Goal: Task Accomplishment & Management: Manage account settings

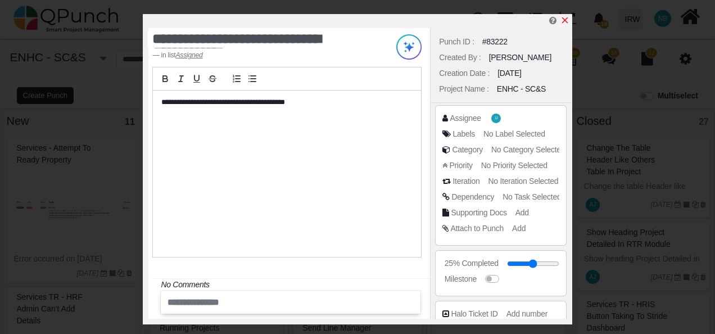
click at [567, 20] on icon "x" at bounding box center [565, 20] width 9 height 9
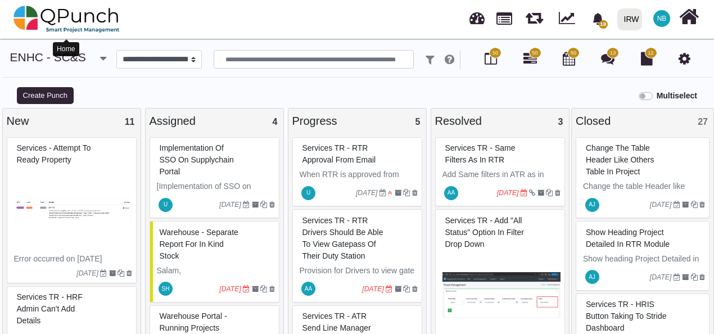
click at [82, 11] on img at bounding box center [66, 19] width 106 height 34
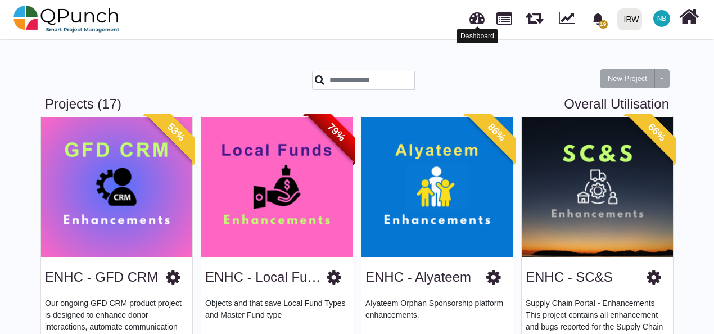
click at [472, 18] on link at bounding box center [477, 16] width 15 height 19
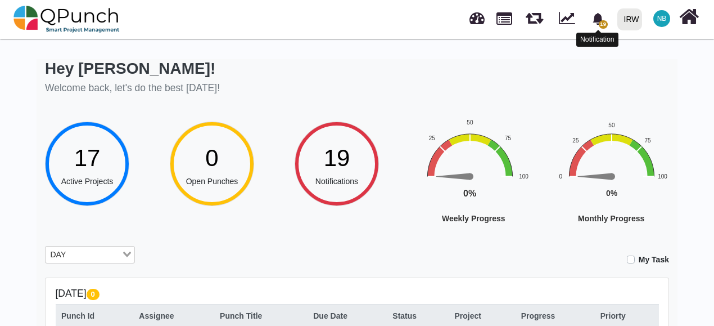
click at [596, 19] on icon "bell fill" at bounding box center [598, 19] width 10 height 12
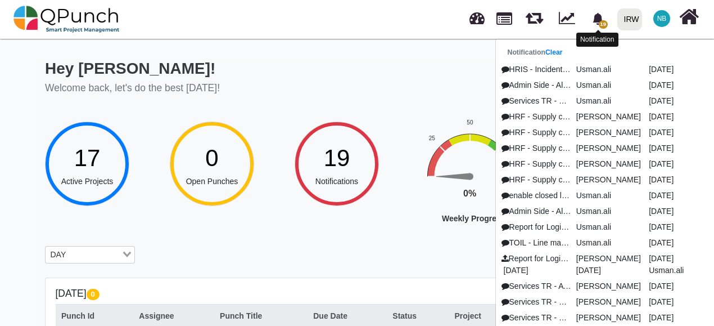
click at [596, 19] on icon "bell fill" at bounding box center [598, 19] width 10 height 12
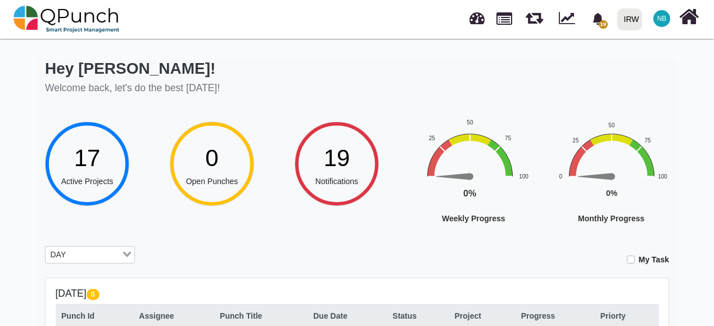
click at [665, 17] on span "NB" at bounding box center [662, 18] width 10 height 7
click at [359, 73] on div "Hey [PERSON_NAME]! Welcome back, let's do the best [DATE]!" at bounding box center [357, 78] width 624 height 39
click at [639, 261] on label "My Task" at bounding box center [654, 260] width 30 height 12
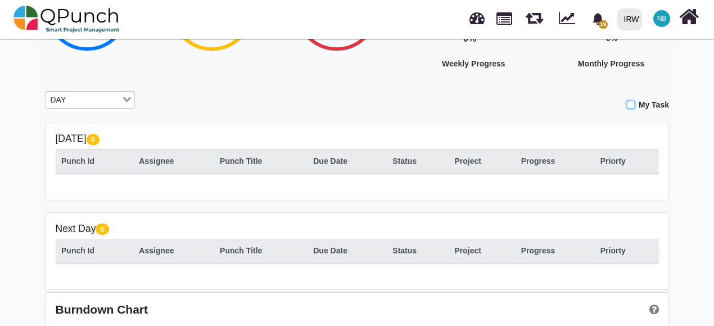
scroll to position [154, 0]
click at [121, 99] on div "DAY" at bounding box center [84, 99] width 76 height 15
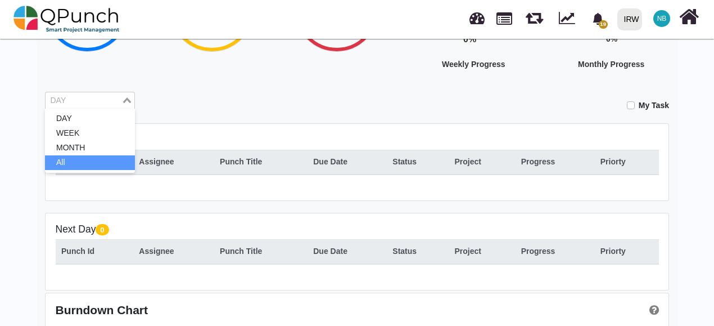
click at [103, 170] on ul "DAY WEEK MONTH All" at bounding box center [90, 141] width 90 height 64
click at [103, 163] on li "All" at bounding box center [90, 162] width 90 height 15
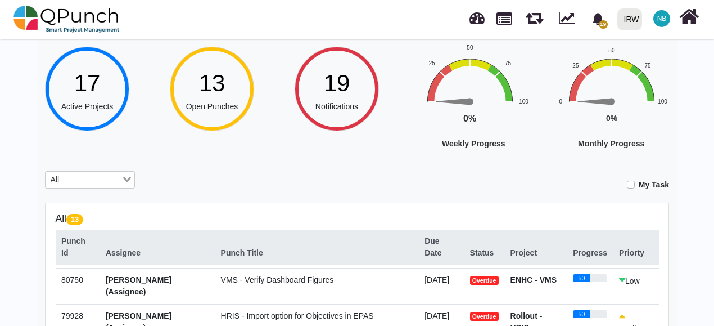
scroll to position [66, 0]
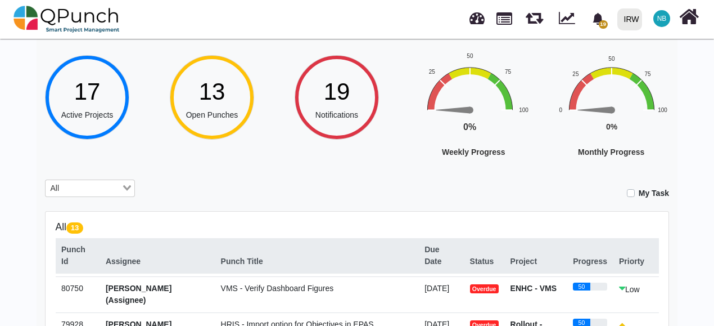
click at [639, 192] on label "My Task" at bounding box center [654, 193] width 30 height 12
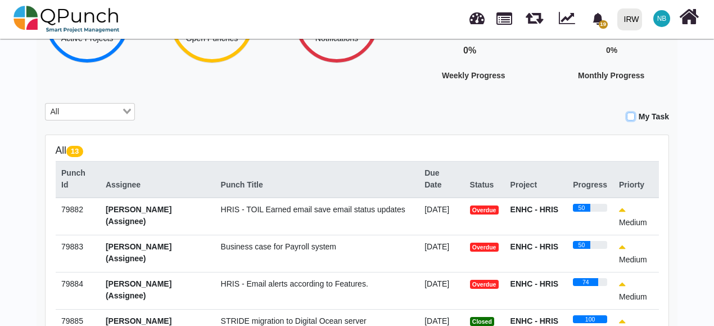
scroll to position [142, 0]
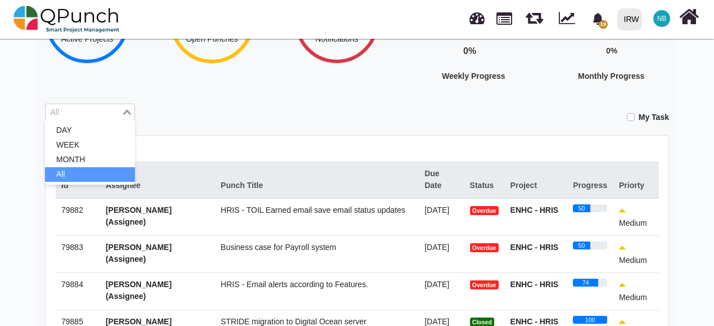
click at [124, 105] on div "Loading..." at bounding box center [127, 111] width 13 height 15
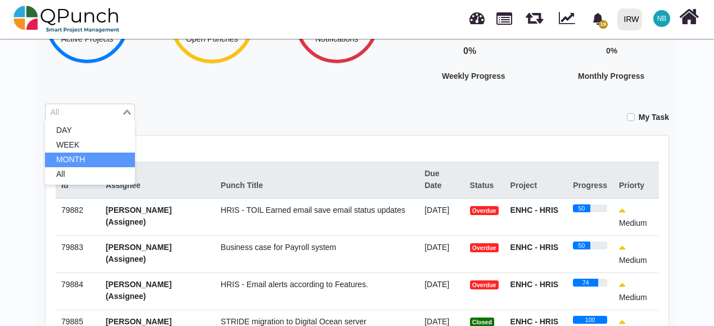
click at [114, 156] on li "MONTH" at bounding box center [90, 159] width 90 height 15
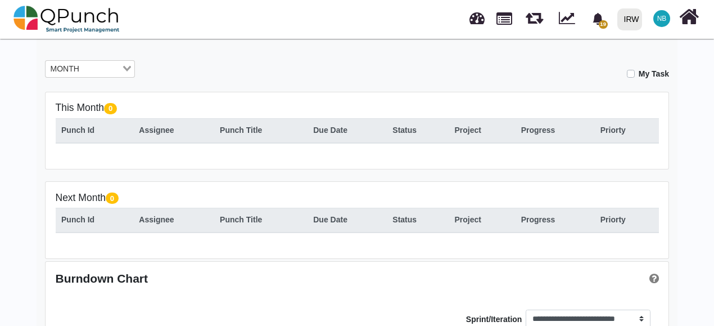
scroll to position [184, 0]
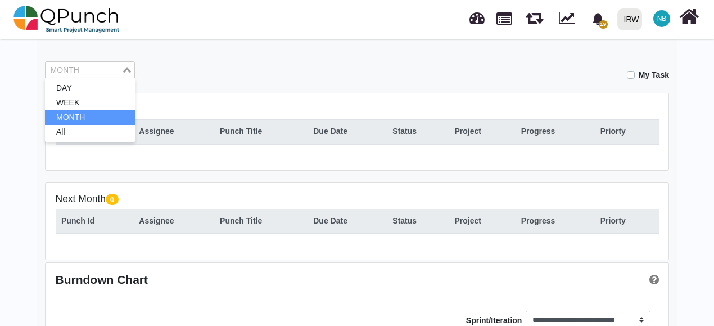
click at [118, 69] on input "Search for option" at bounding box center [84, 70] width 74 height 12
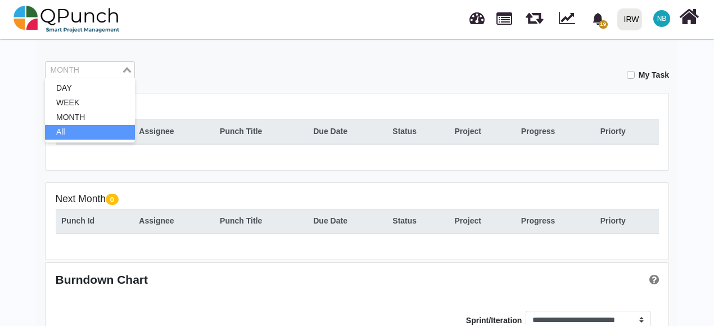
click at [104, 126] on li "All" at bounding box center [90, 132] width 90 height 15
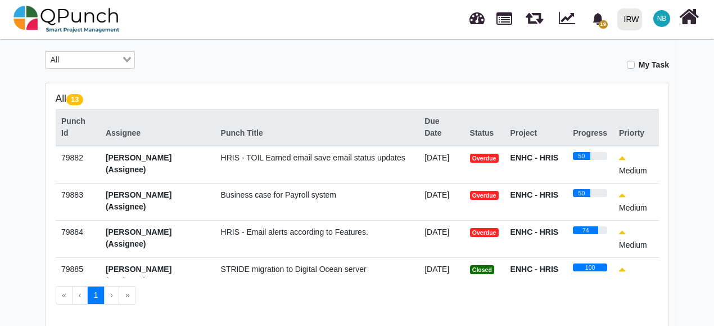
scroll to position [193, 0]
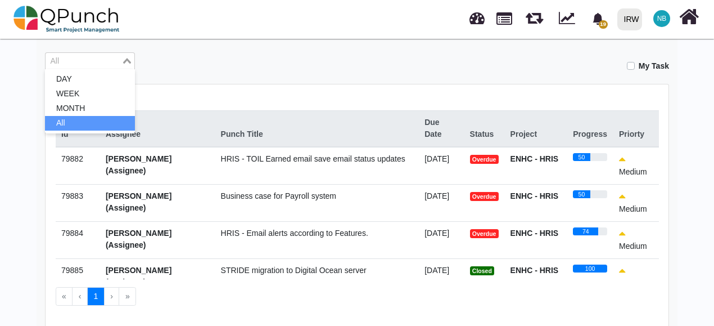
click at [74, 64] on input "Search for option" at bounding box center [84, 61] width 74 height 12
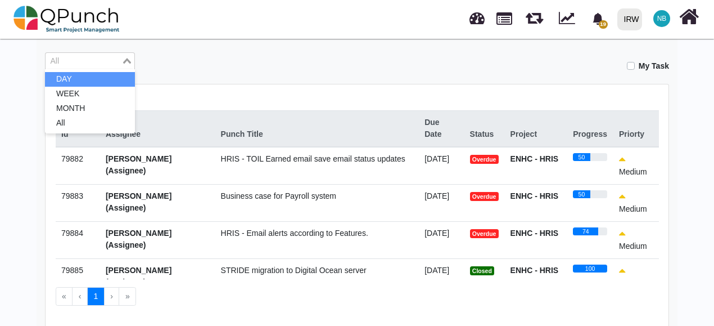
click at [77, 80] on li "DAY" at bounding box center [90, 79] width 90 height 15
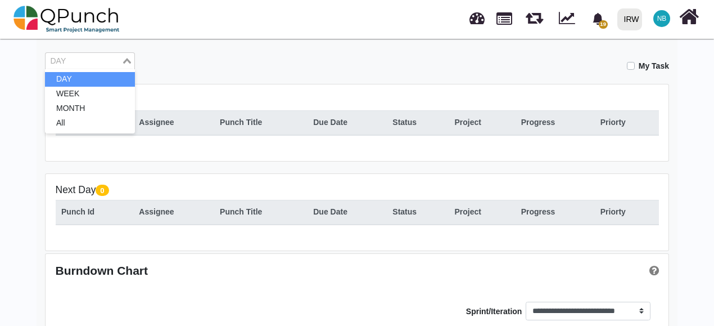
click at [663, 21] on span "NB" at bounding box center [662, 18] width 10 height 7
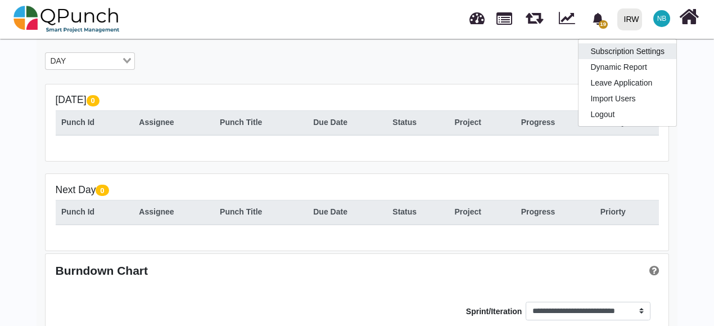
click at [648, 49] on link "Subscription Settings" at bounding box center [628, 51] width 98 height 16
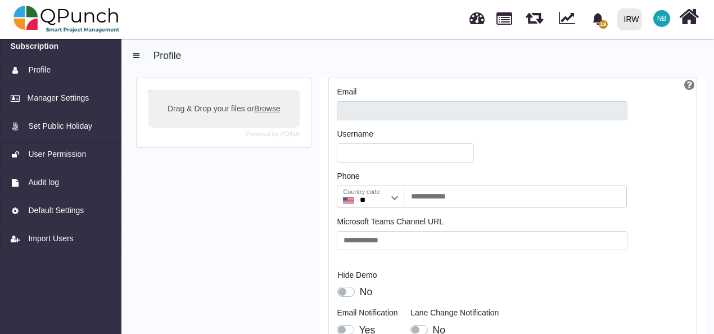
type input "**********"
click at [55, 150] on span "User Permission" at bounding box center [57, 154] width 58 height 12
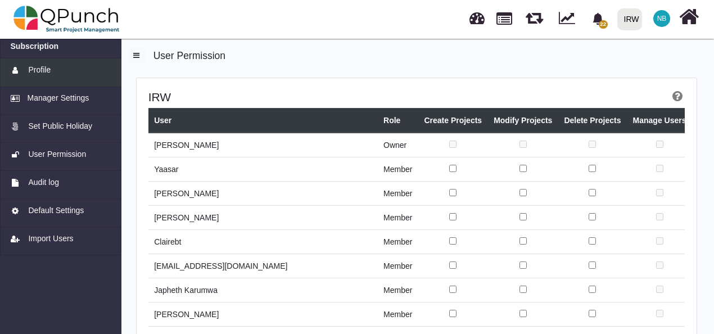
click at [43, 74] on span "Profile" at bounding box center [39, 70] width 22 height 12
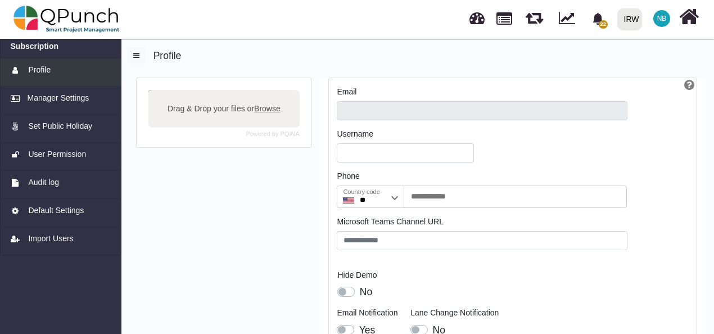
type input "**********"
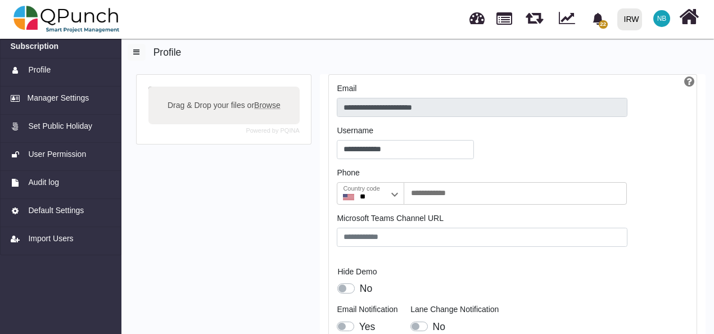
scroll to position [1, 0]
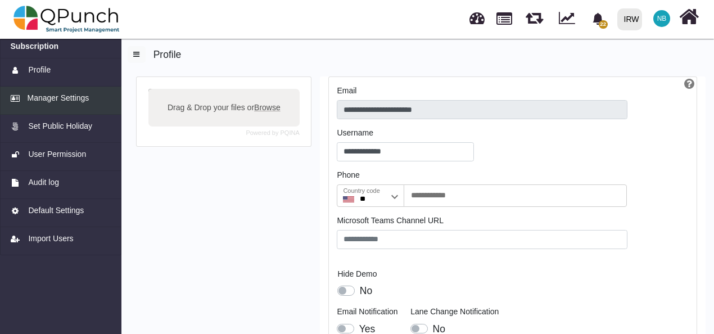
click at [67, 96] on span "Manager Settings" at bounding box center [59, 98] width 62 height 12
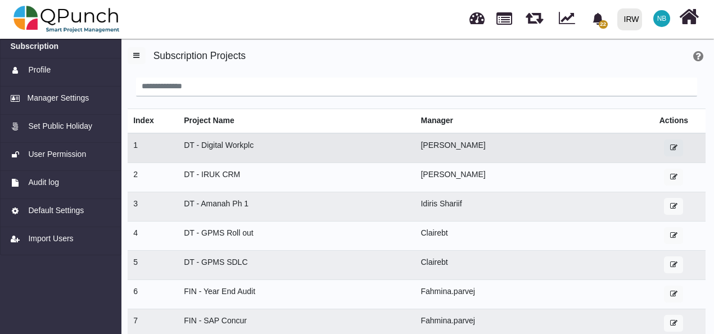
click at [670, 148] on icon "button" at bounding box center [673, 147] width 7 height 7
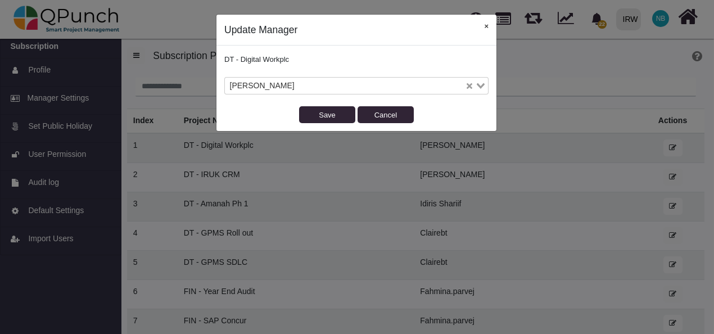
click at [484, 26] on button "×" at bounding box center [486, 26] width 20 height 23
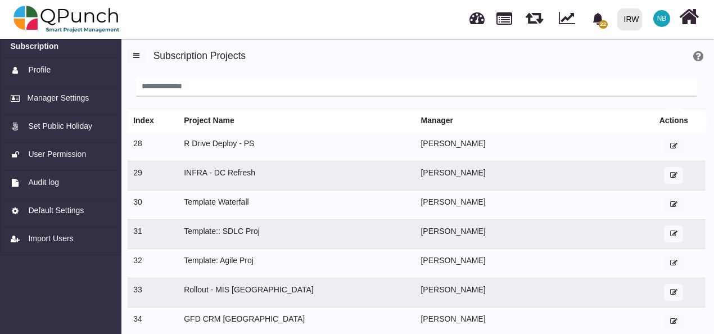
scroll to position [127, 0]
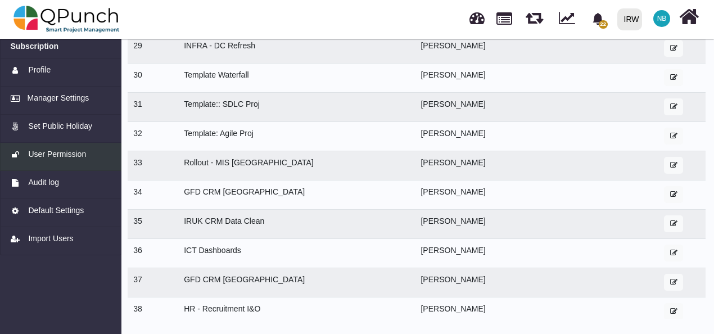
click at [71, 151] on span "User Permission" at bounding box center [57, 154] width 58 height 12
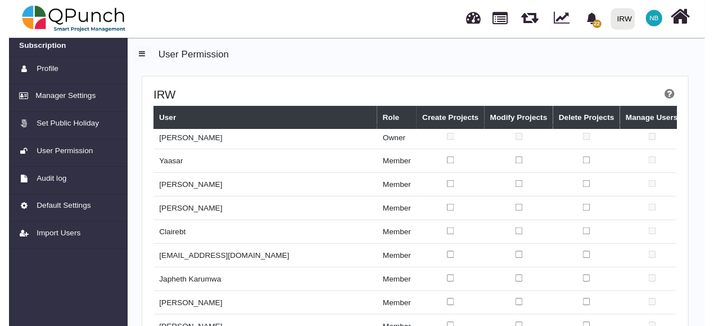
scroll to position [5, 0]
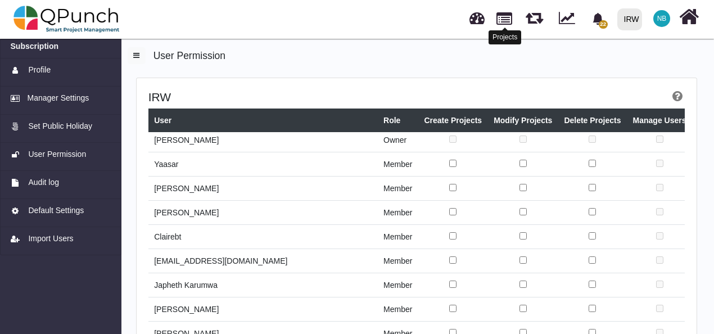
click at [507, 15] on link at bounding box center [505, 17] width 16 height 19
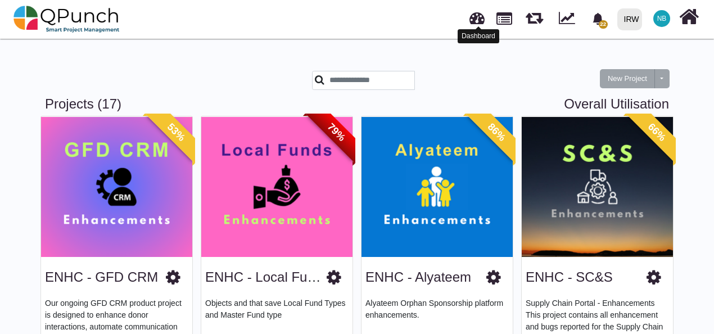
click at [475, 18] on link at bounding box center [477, 16] width 15 height 19
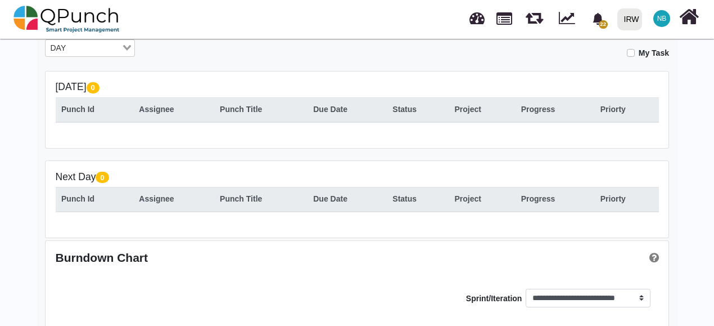
scroll to position [229, 0]
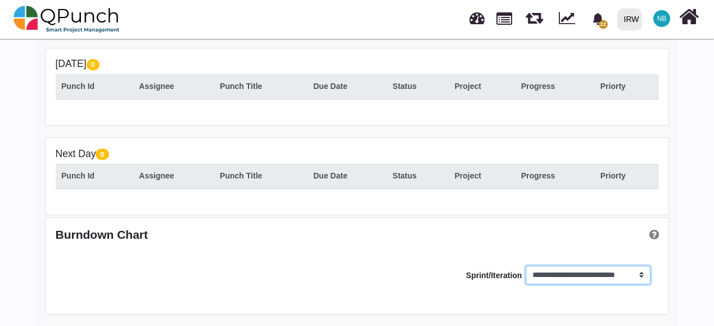
click at [572, 283] on select "**********" at bounding box center [588, 274] width 124 height 19
click at [572, 278] on select "**********" at bounding box center [588, 274] width 124 height 19
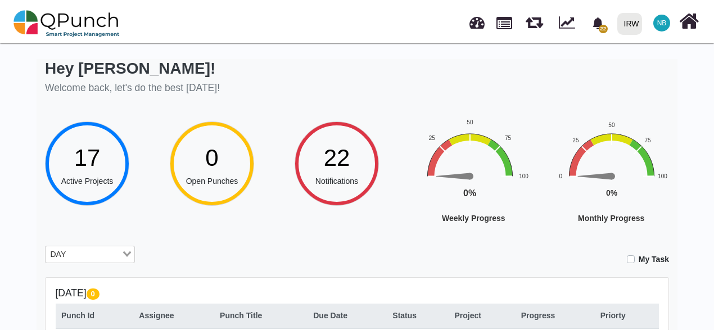
scroll to position [0, 0]
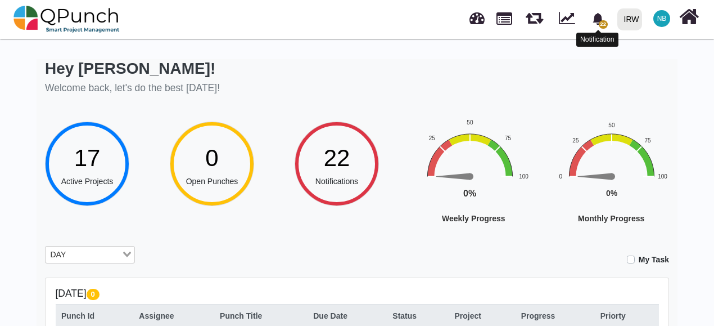
click at [602, 20] on icon "bell fill" at bounding box center [598, 19] width 10 height 12
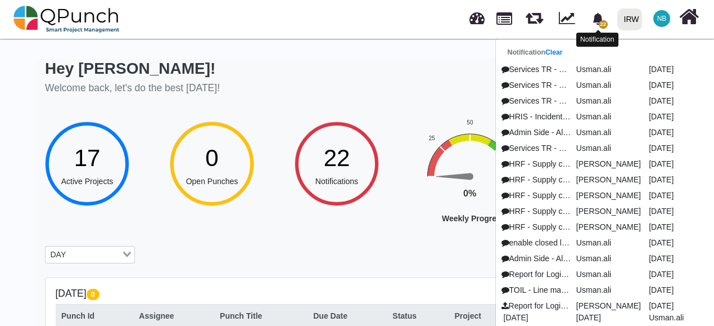
click at [602, 20] on icon "bell fill" at bounding box center [598, 19] width 10 height 12
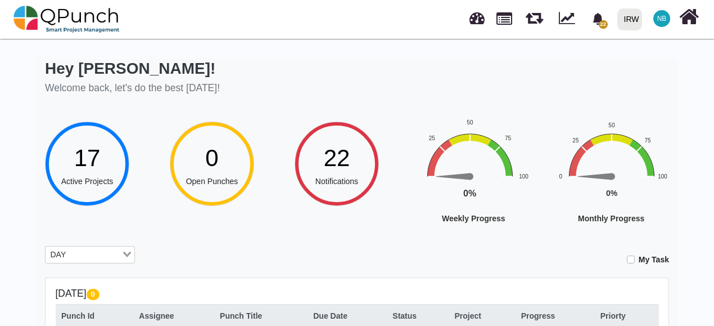
click at [337, 161] on span "22" at bounding box center [337, 158] width 26 height 26
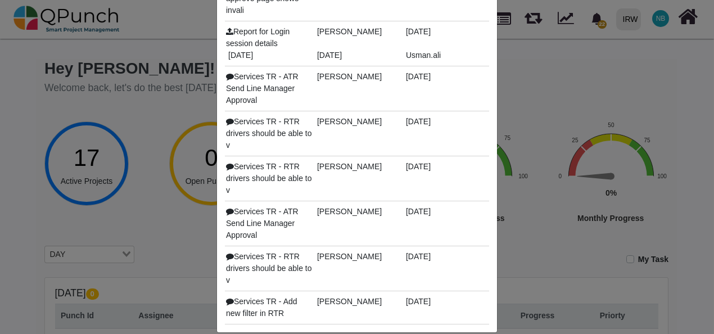
scroll to position [220, 0]
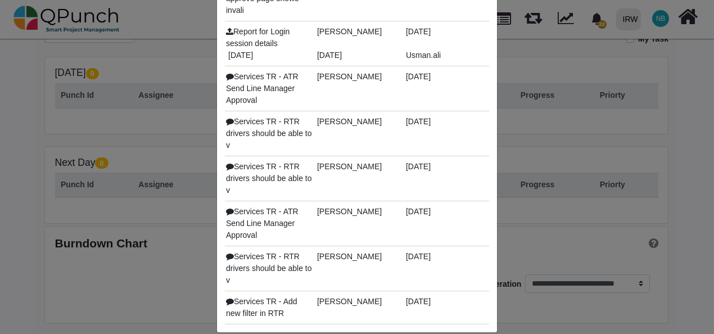
click at [128, 147] on div "Notifications Clear X Services TR - RTR approval from Email Usman.ali [DATE] Se…" at bounding box center [357, 167] width 714 height 334
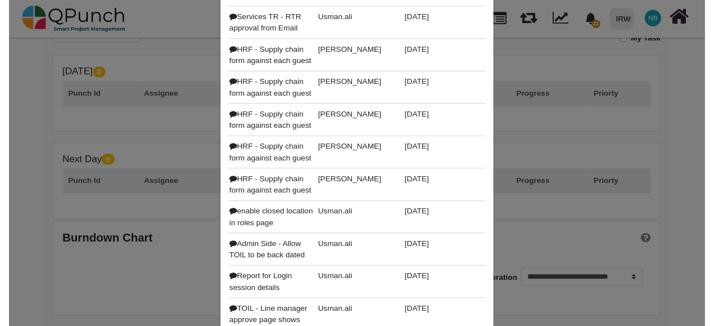
scroll to position [0, 0]
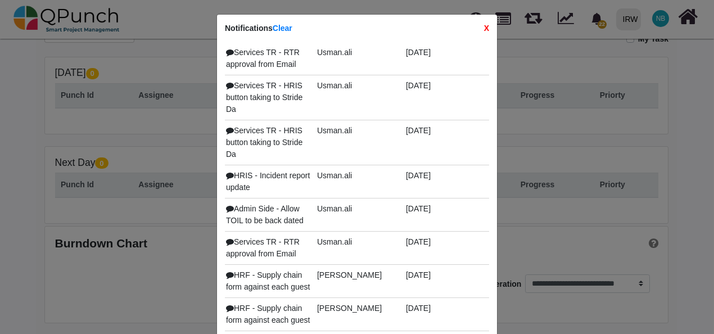
click at [485, 26] on strong "X" at bounding box center [486, 28] width 5 height 12
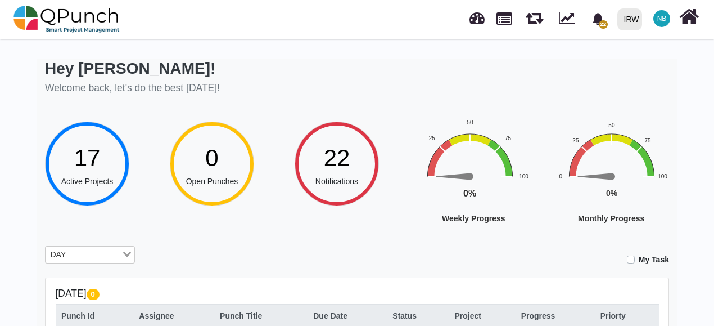
click at [101, 156] on div "17" at bounding box center [87, 157] width 52 height 35
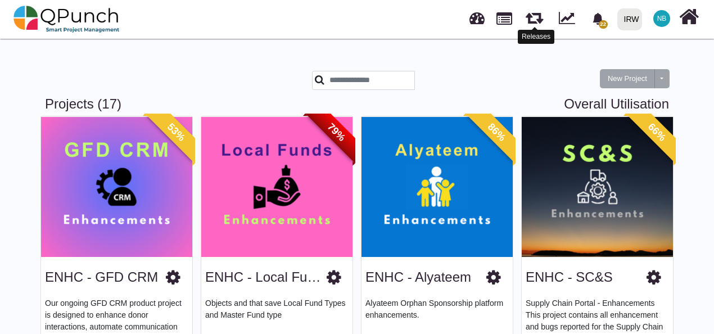
click at [533, 18] on link at bounding box center [534, 16] width 17 height 20
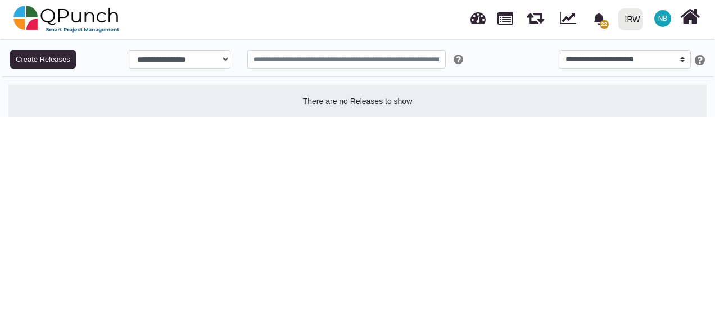
click at [634, 14] on div "IRW" at bounding box center [632, 20] width 15 height 20
click at [641, 48] on link "IRW" at bounding box center [653, 51] width 78 height 16
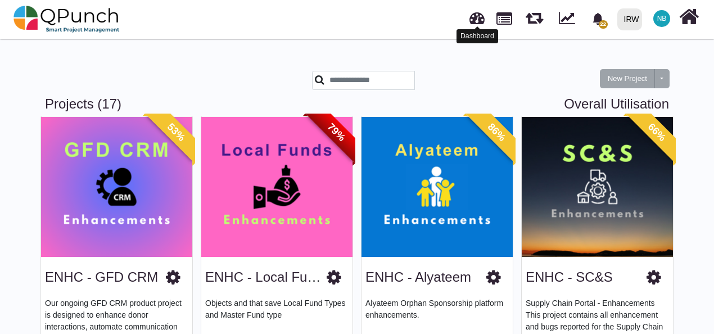
click at [471, 17] on link at bounding box center [477, 16] width 15 height 19
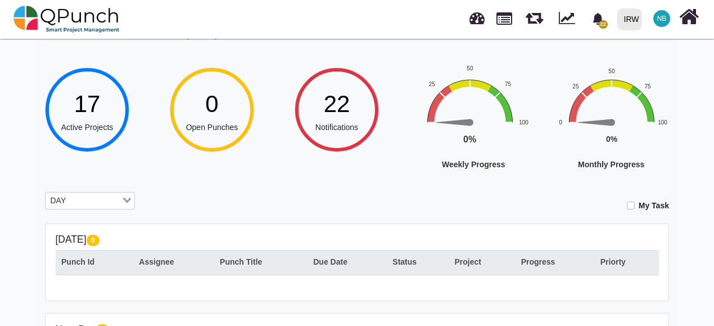
scroll to position [52, 0]
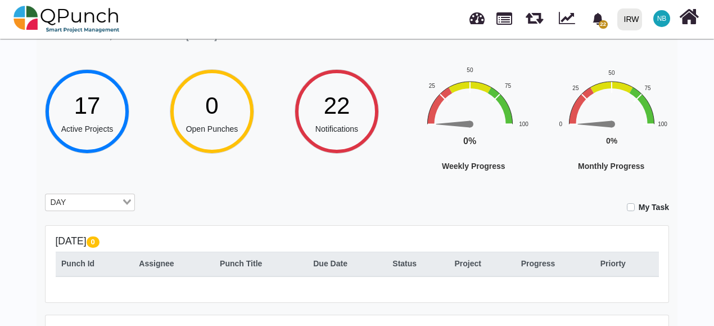
click at [665, 15] on span "NB" at bounding box center [662, 18] width 10 height 7
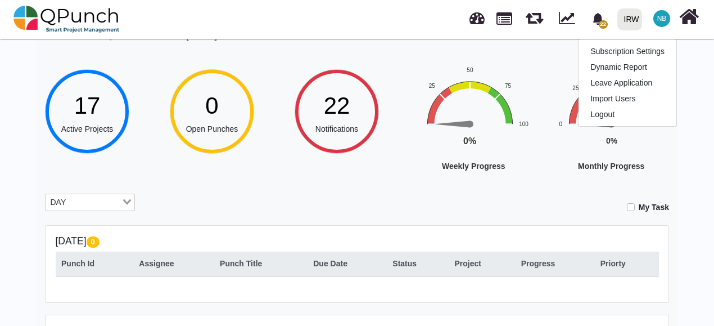
click at [362, 54] on div "**********" at bounding box center [357, 255] width 641 height 497
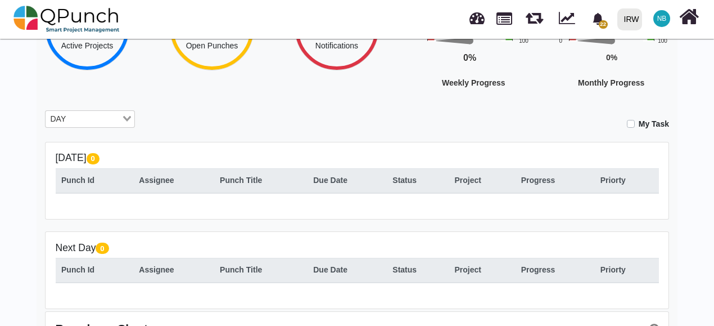
scroll to position [135, 0]
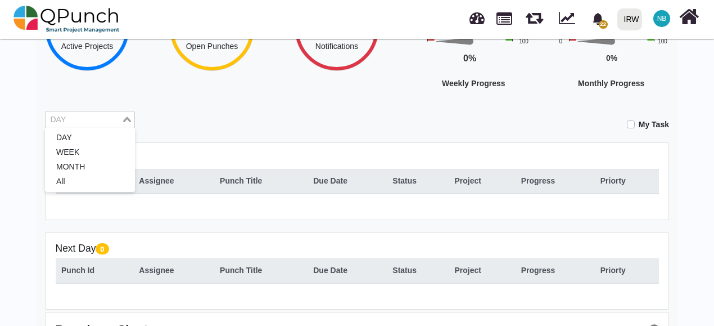
click at [90, 119] on input "Search for option" at bounding box center [84, 120] width 74 height 12
click at [94, 146] on li "WEEK" at bounding box center [90, 152] width 90 height 15
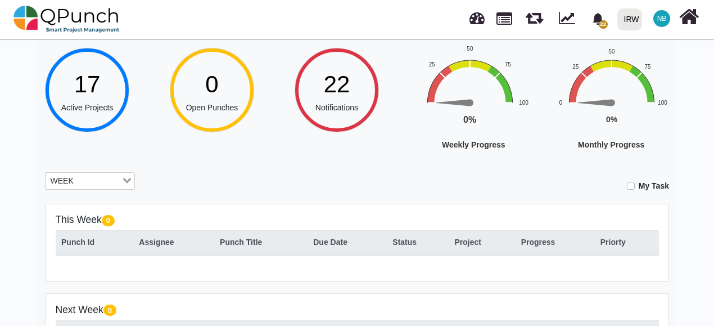
scroll to position [73, 0]
click at [58, 13] on img at bounding box center [66, 19] width 106 height 34
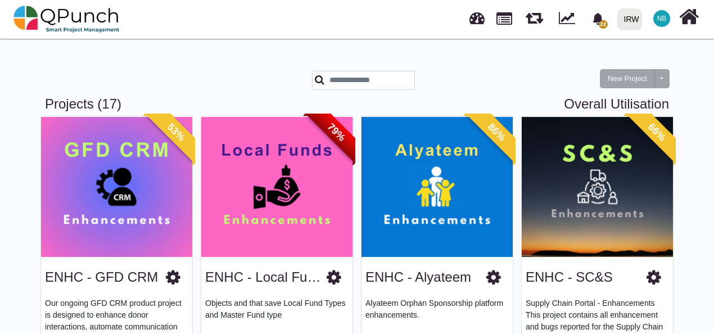
click at [583, 201] on img at bounding box center [597, 186] width 151 height 141
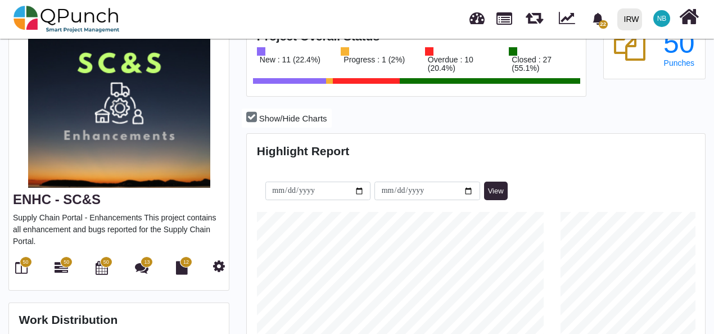
scroll to position [84, 0]
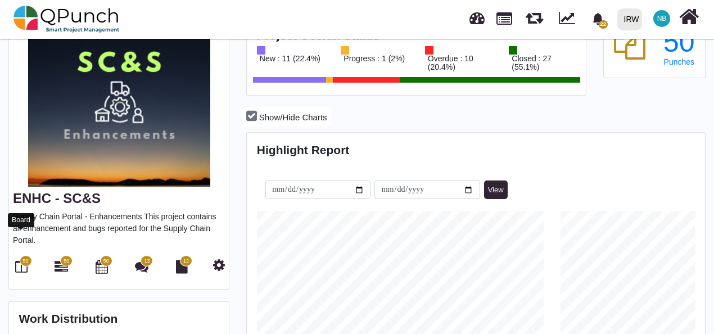
click at [19, 260] on icon at bounding box center [21, 266] width 12 height 13
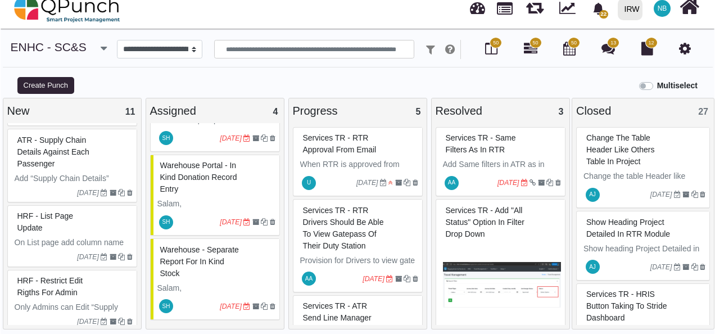
scroll to position [11, 0]
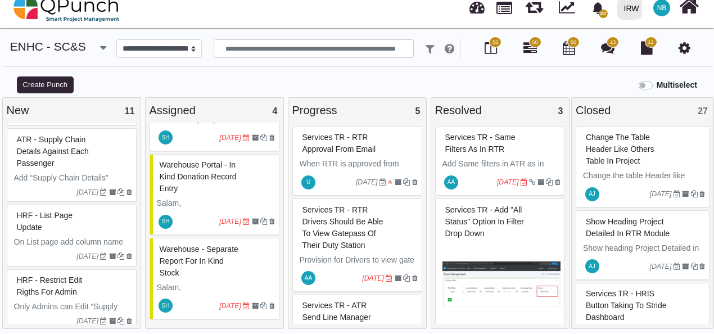
click at [209, 175] on span "Warehouse portal - In kind donation record entry" at bounding box center [198, 176] width 77 height 33
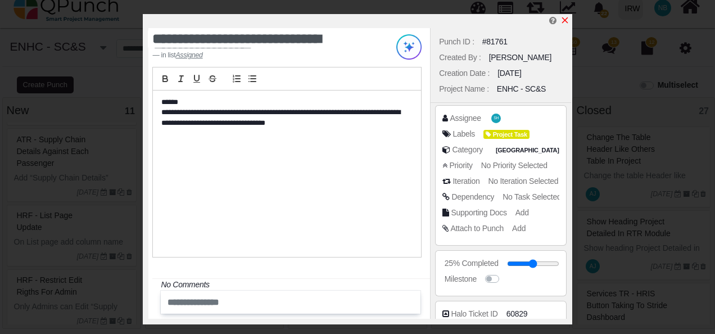
click at [564, 21] on icon "x" at bounding box center [565, 20] width 6 height 6
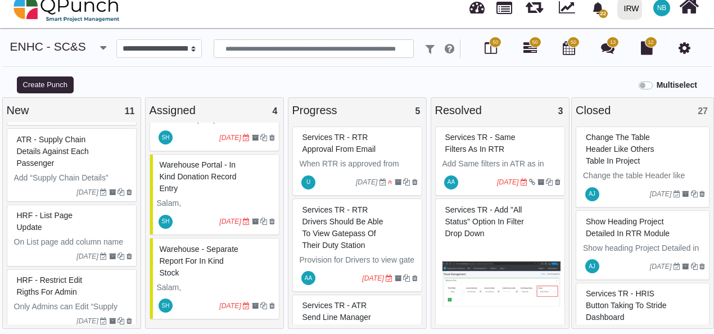
click at [210, 181] on div "Warehouse portal - In kind donation record entry" at bounding box center [216, 176] width 118 height 41
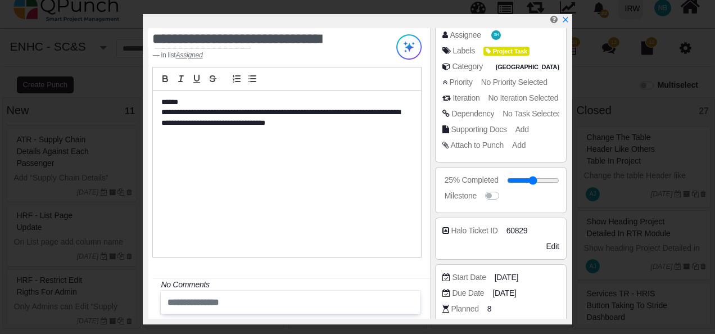
scroll to position [84, 0]
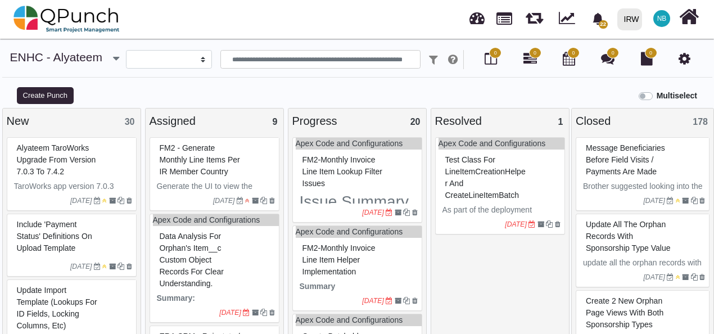
select select
